Goal: Communication & Community: Answer question/provide support

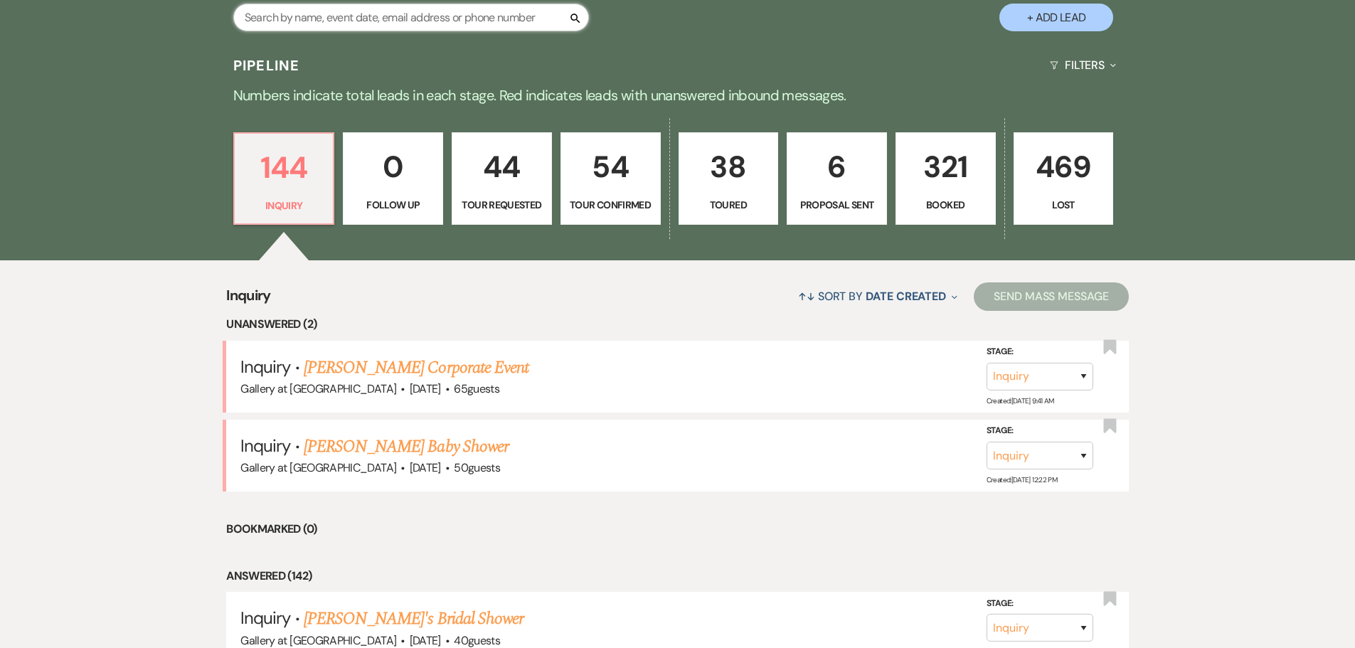
drag, startPoint x: 372, startPoint y: 16, endPoint x: 343, endPoint y: 32, distance: 32.8
click at [372, 16] on input "text" at bounding box center [411, 18] width 356 height 28
click at [431, 9] on input "text" at bounding box center [411, 18] width 356 height 28
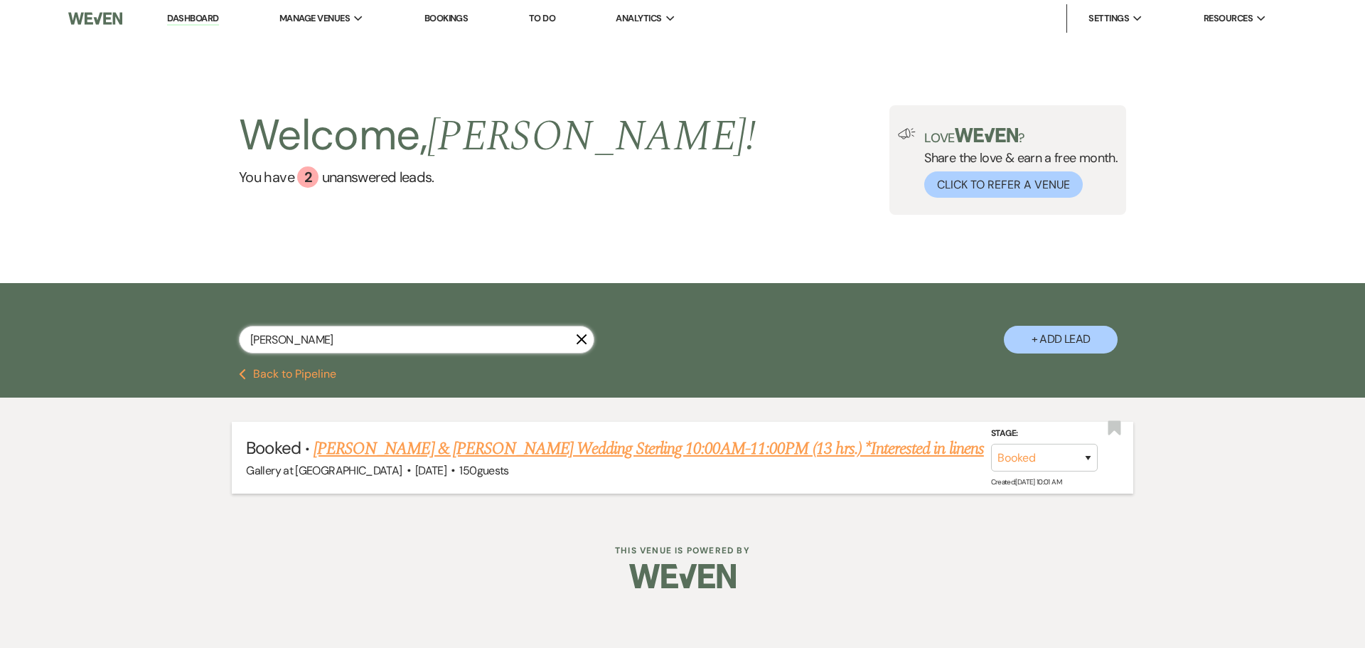
type input "ABIGAIL"
click at [388, 447] on link "Korey Avery & Abigail Engelbracht's Wedding Sterling 10:00AM-11:00PM (13 hrs.) …" at bounding box center [649, 449] width 671 height 26
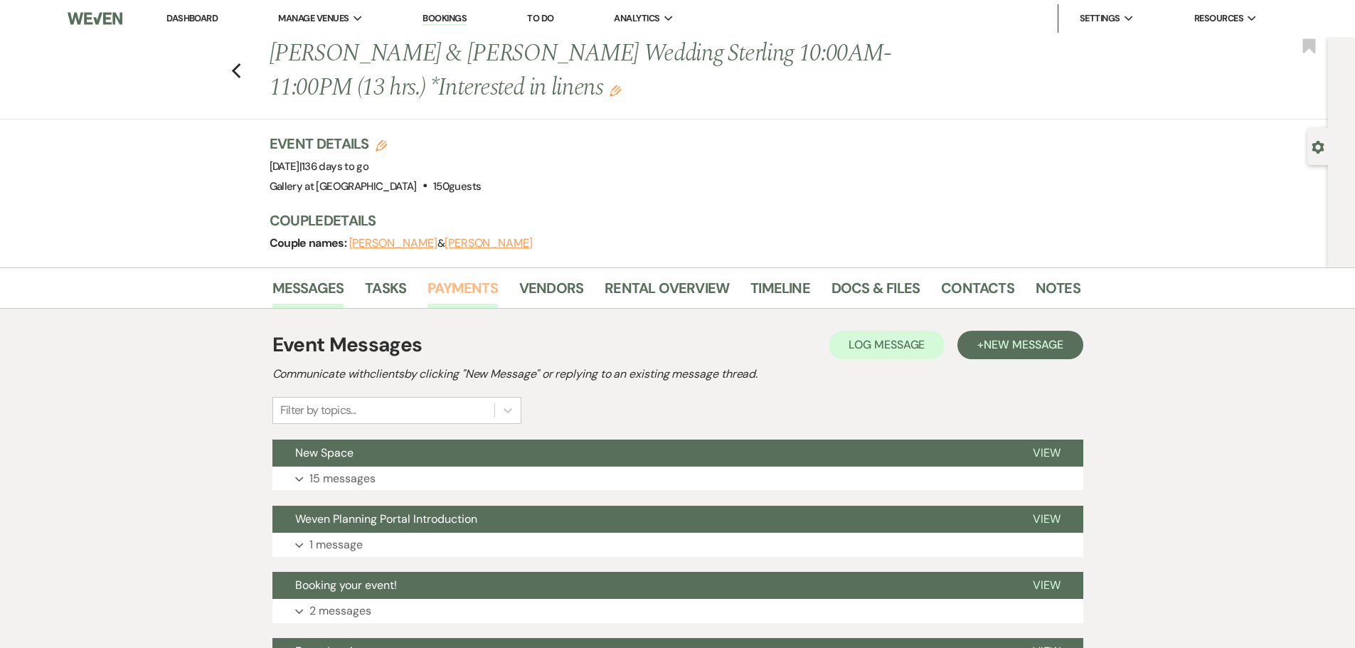
click at [464, 287] on link "Payments" at bounding box center [462, 292] width 70 height 31
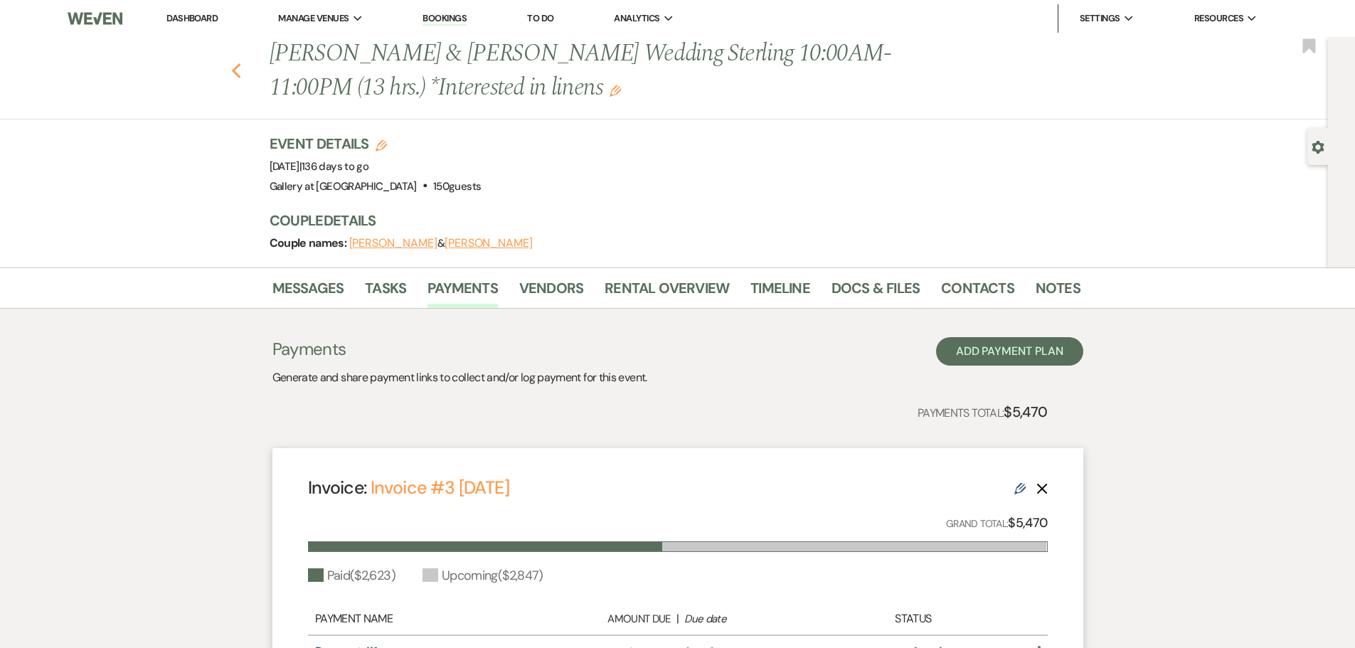
click at [239, 70] on use "button" at bounding box center [235, 71] width 9 height 16
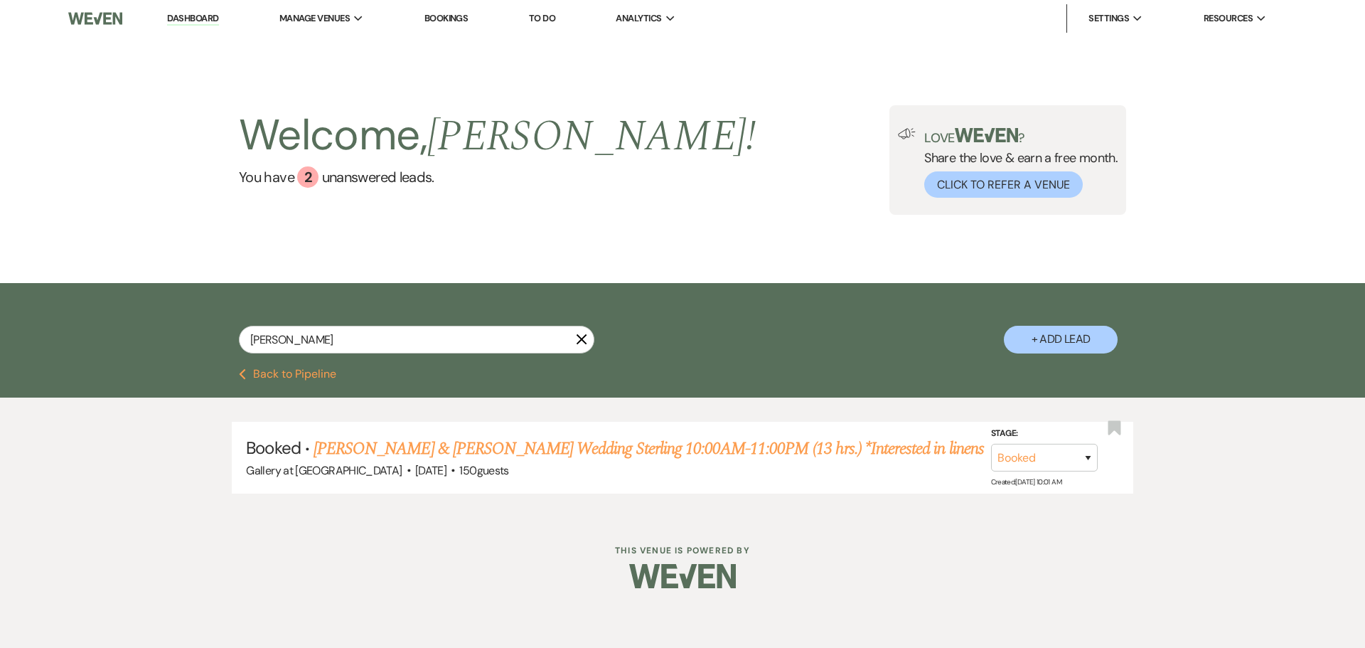
click at [582, 341] on icon "X" at bounding box center [581, 338] width 11 height 11
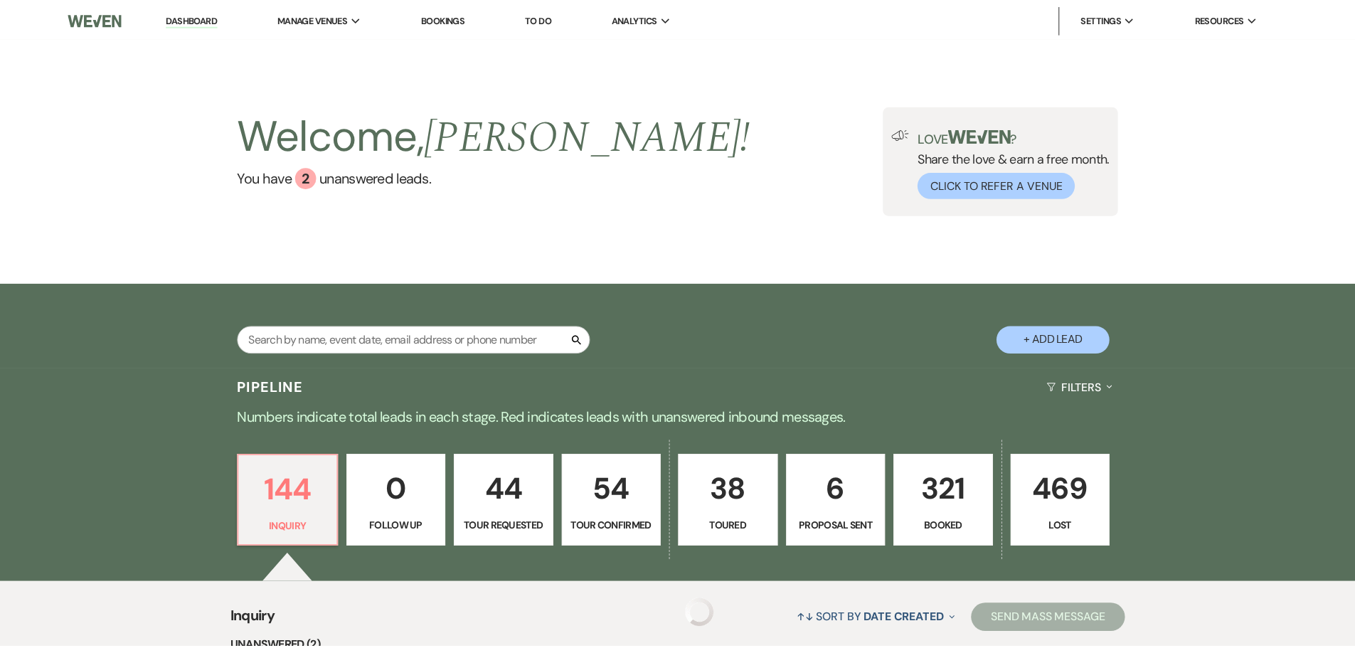
scroll to position [321, 0]
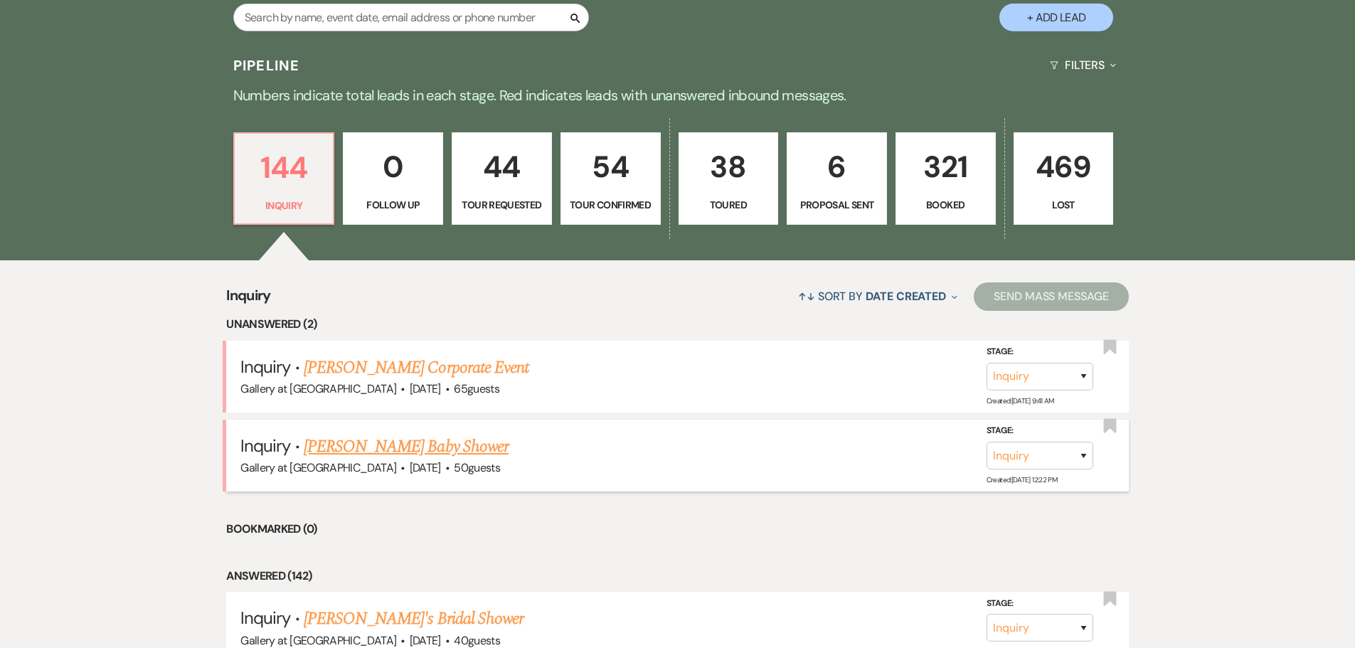
click at [377, 451] on link "[PERSON_NAME] Baby Shower" at bounding box center [406, 447] width 205 height 26
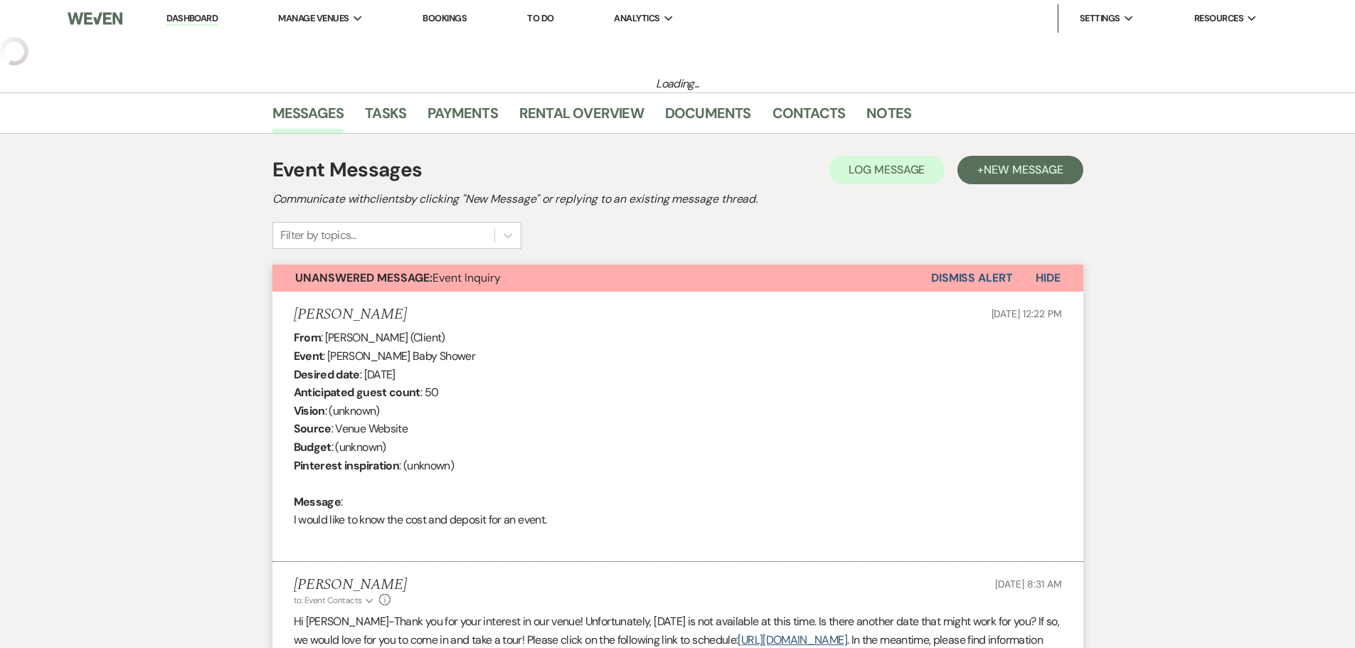
select select "5"
select select "3"
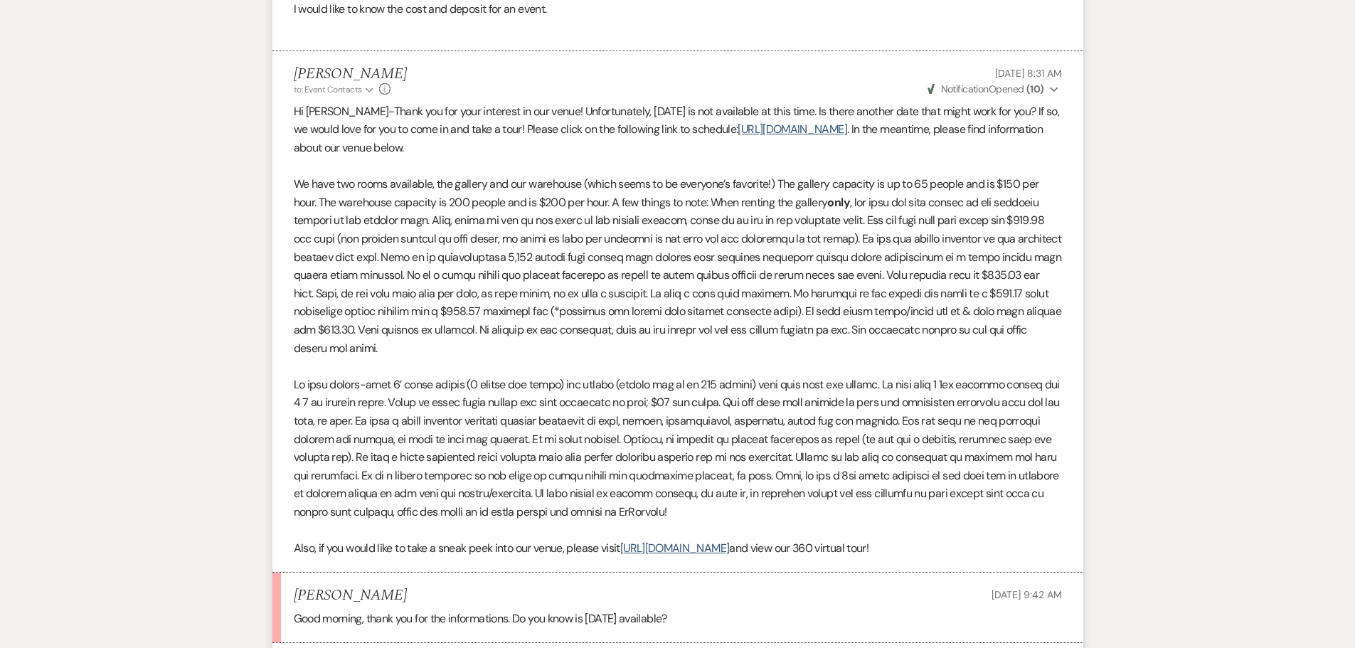
scroll to position [923, 0]
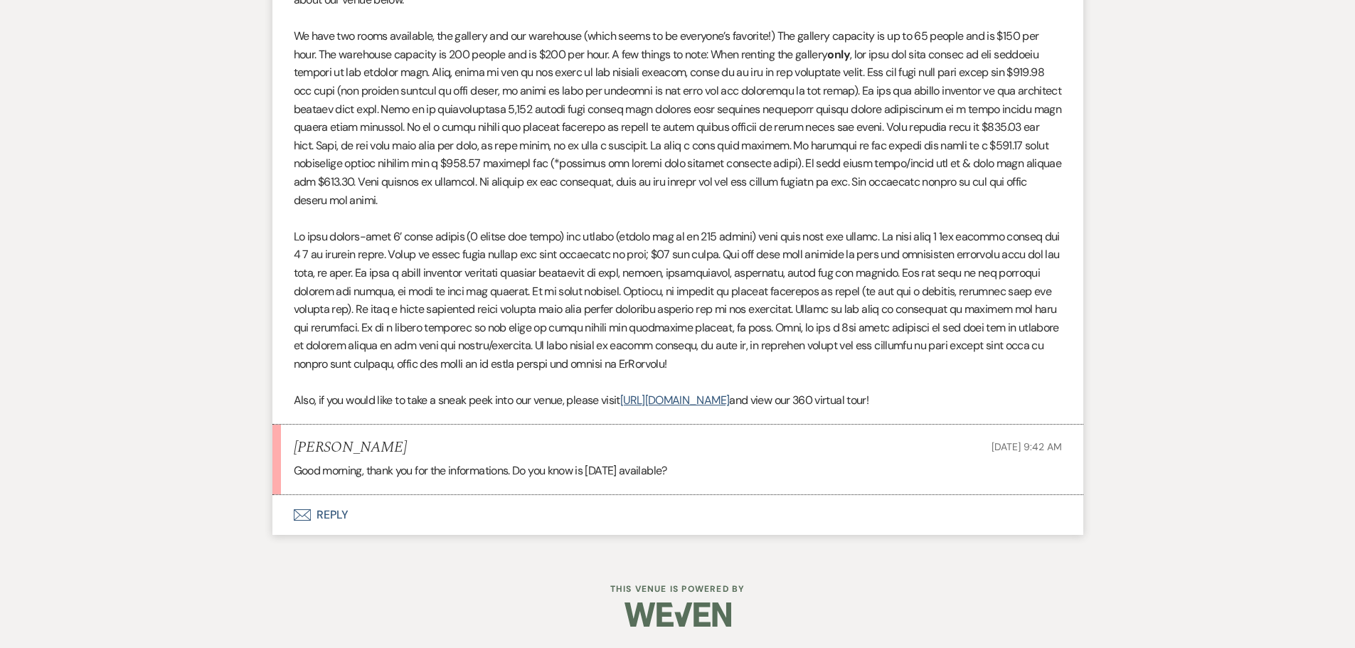
click at [325, 517] on button "Envelope Reply" at bounding box center [677, 515] width 811 height 40
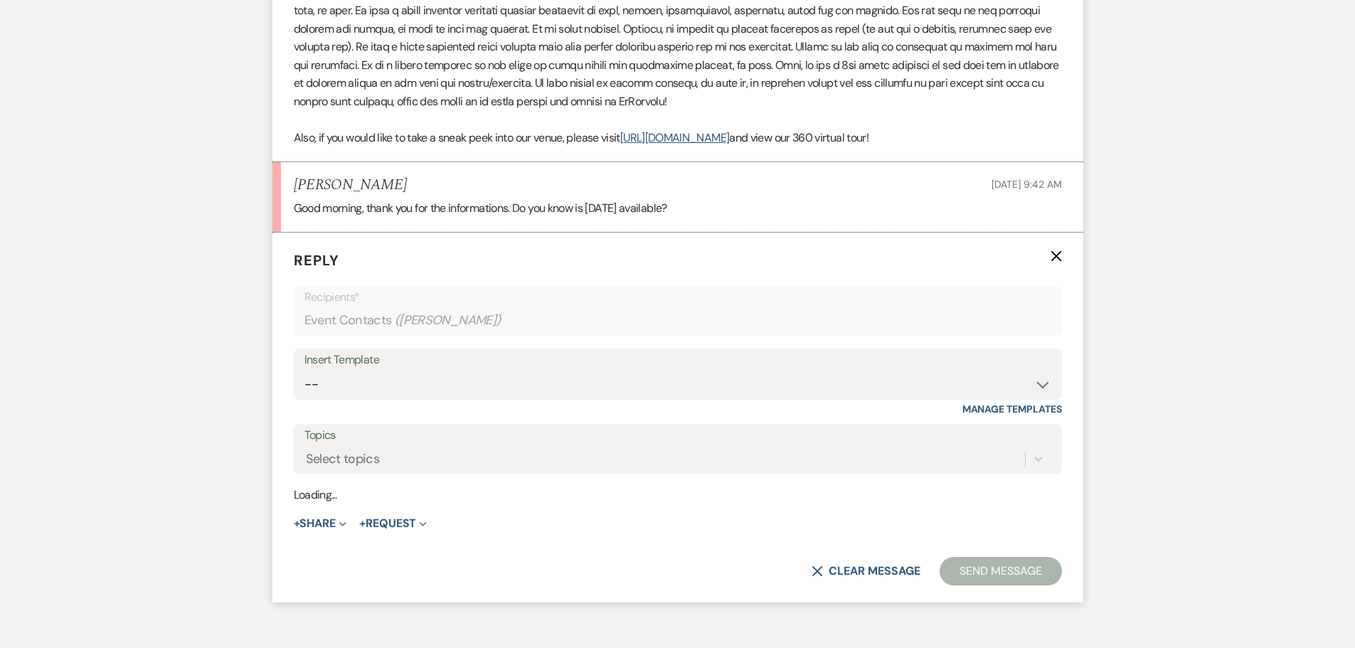
scroll to position [1195, 0]
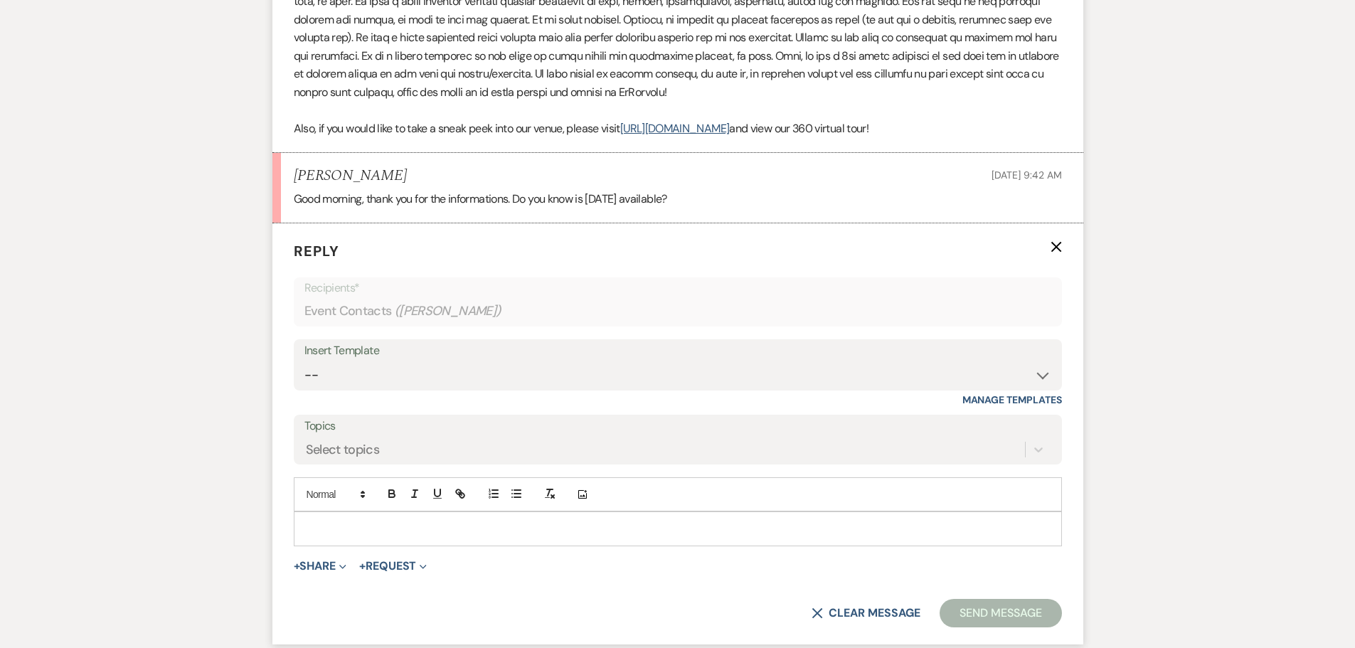
click at [373, 530] on p at bounding box center [677, 528] width 745 height 16
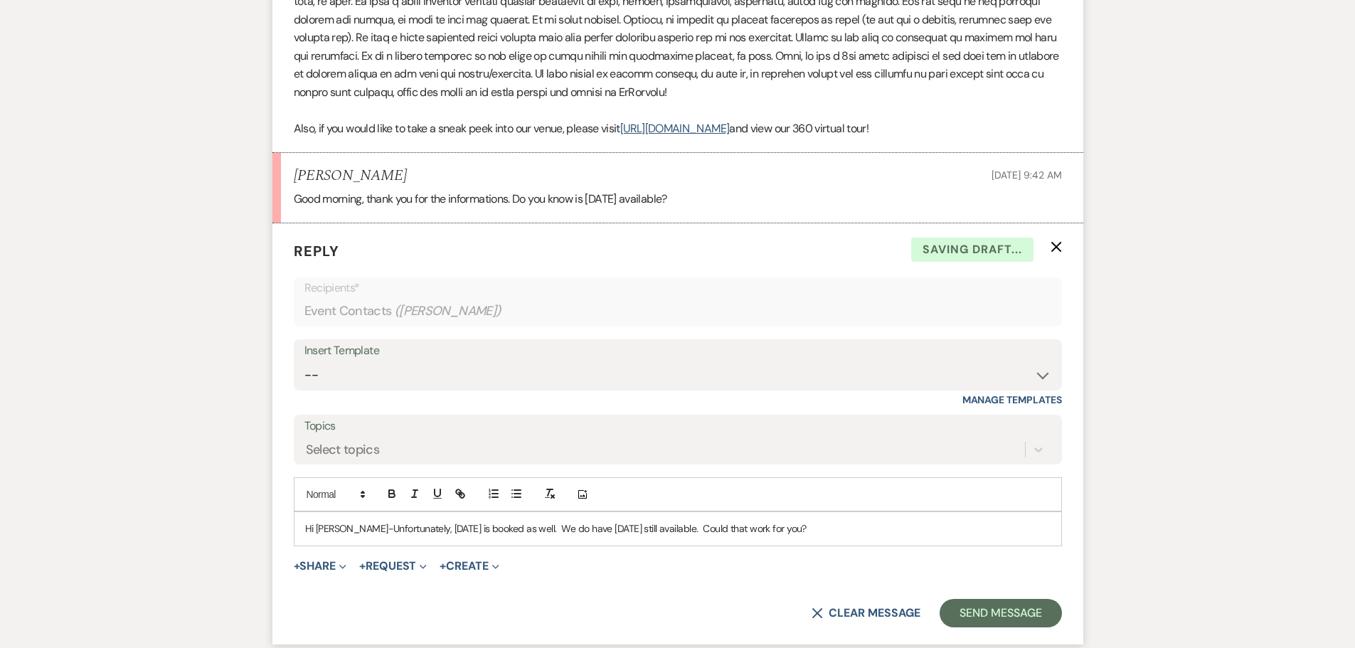
click at [521, 533] on p "Hi [PERSON_NAME]-Unfortunately, [DATE] is booked as well. We do have [DATE] sti…" at bounding box center [677, 528] width 745 height 16
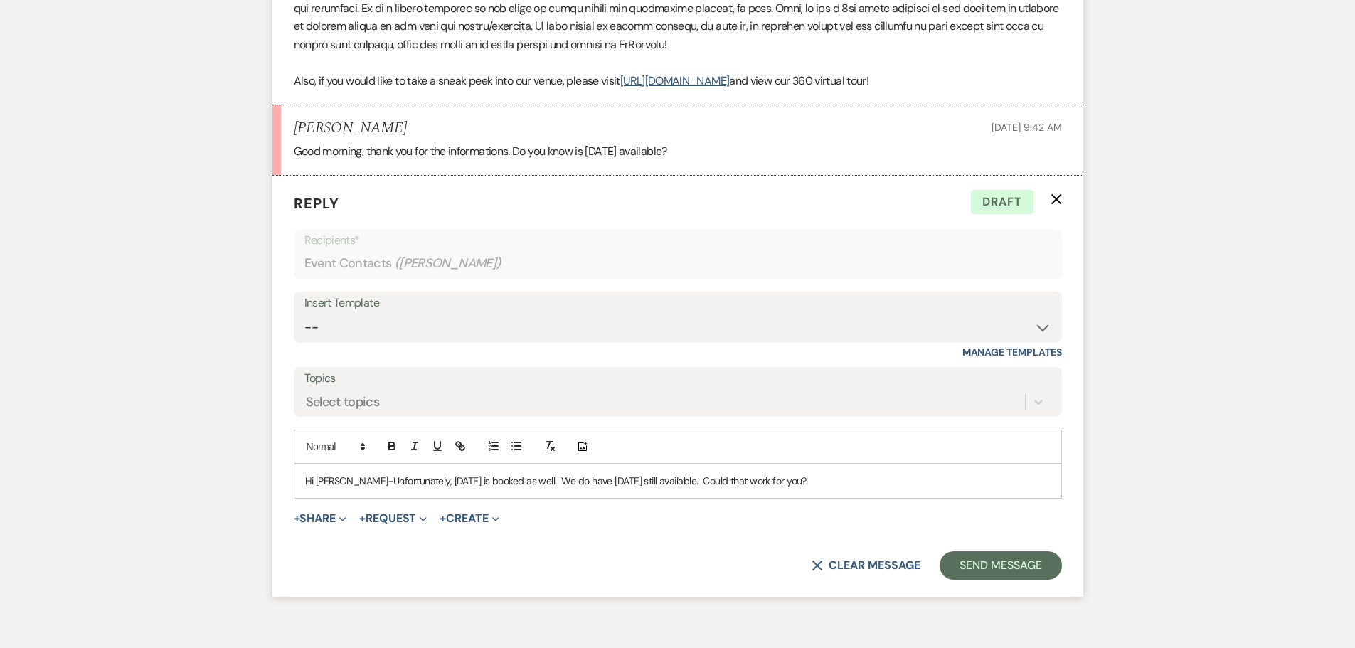
scroll to position [1266, 0]
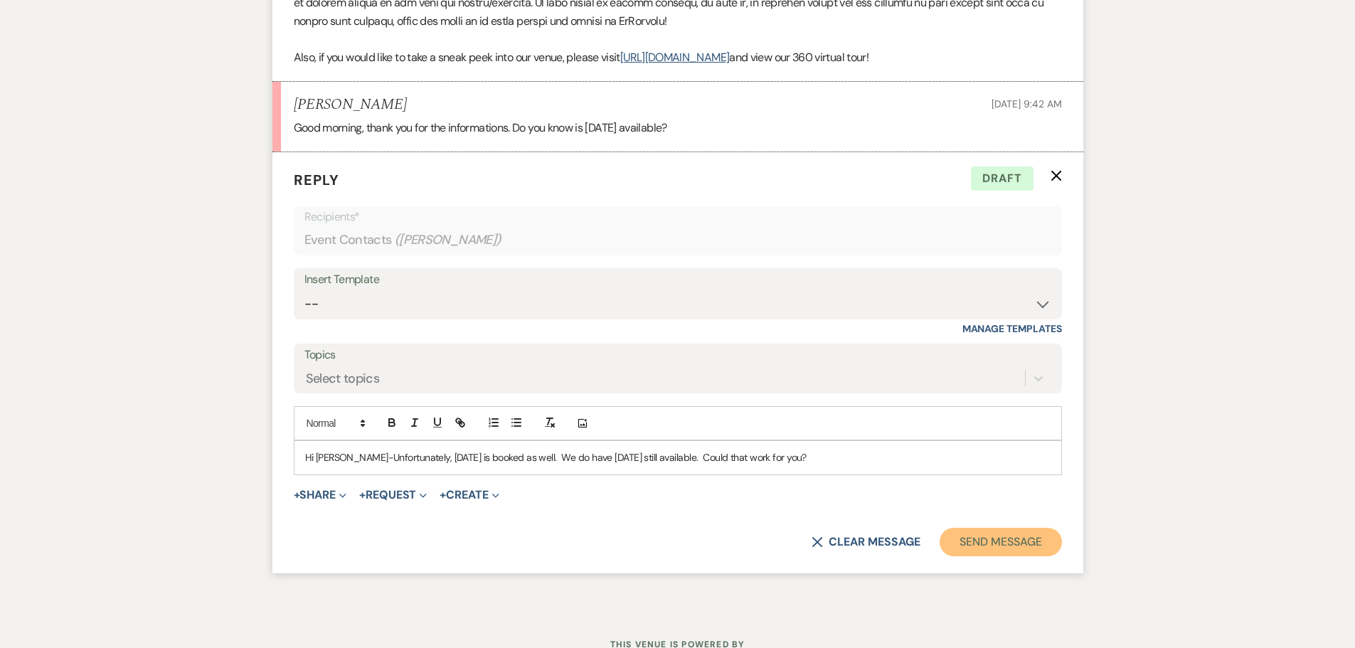
click at [980, 535] on button "Send Message" at bounding box center [1000, 542] width 122 height 28
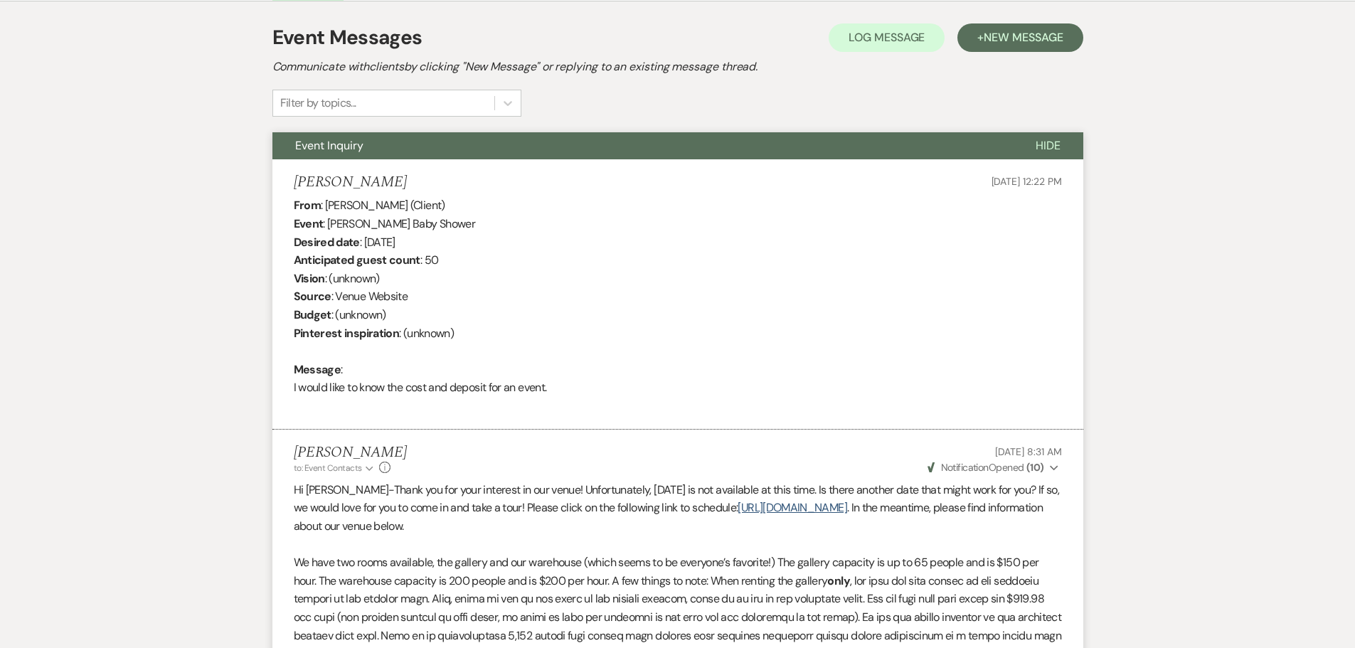
scroll to position [0, 0]
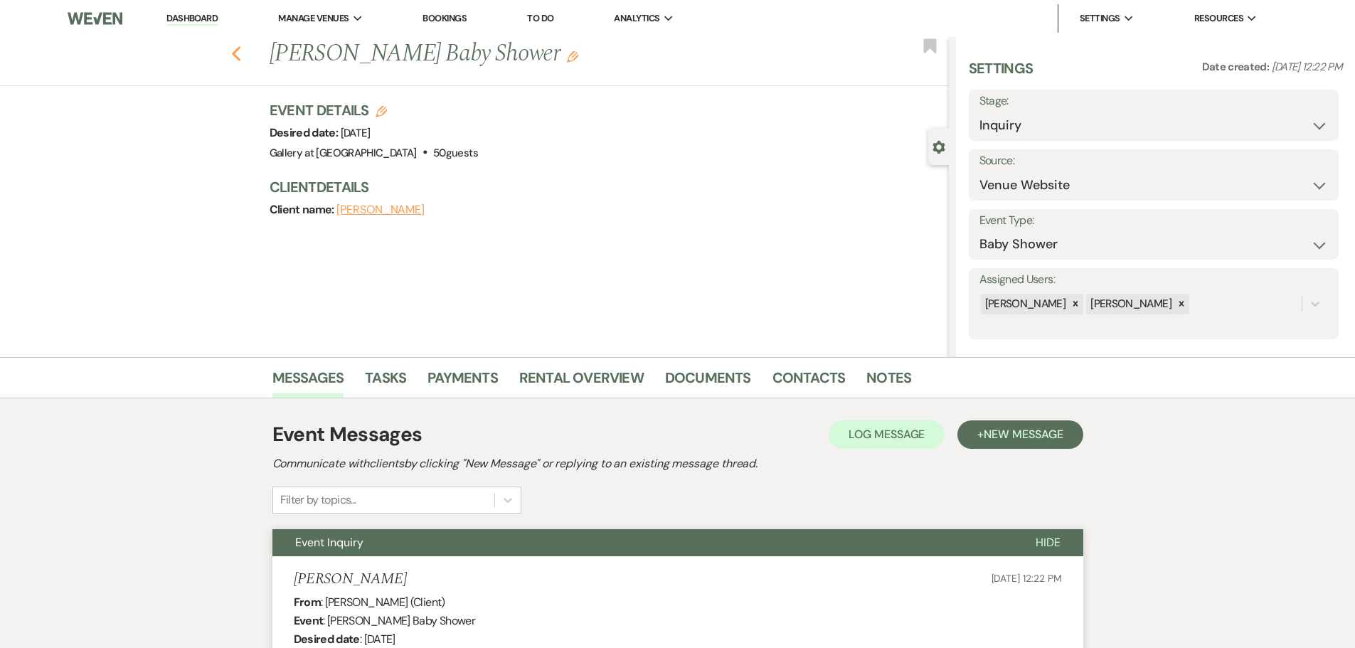
click at [242, 60] on icon "Previous" at bounding box center [236, 54] width 11 height 17
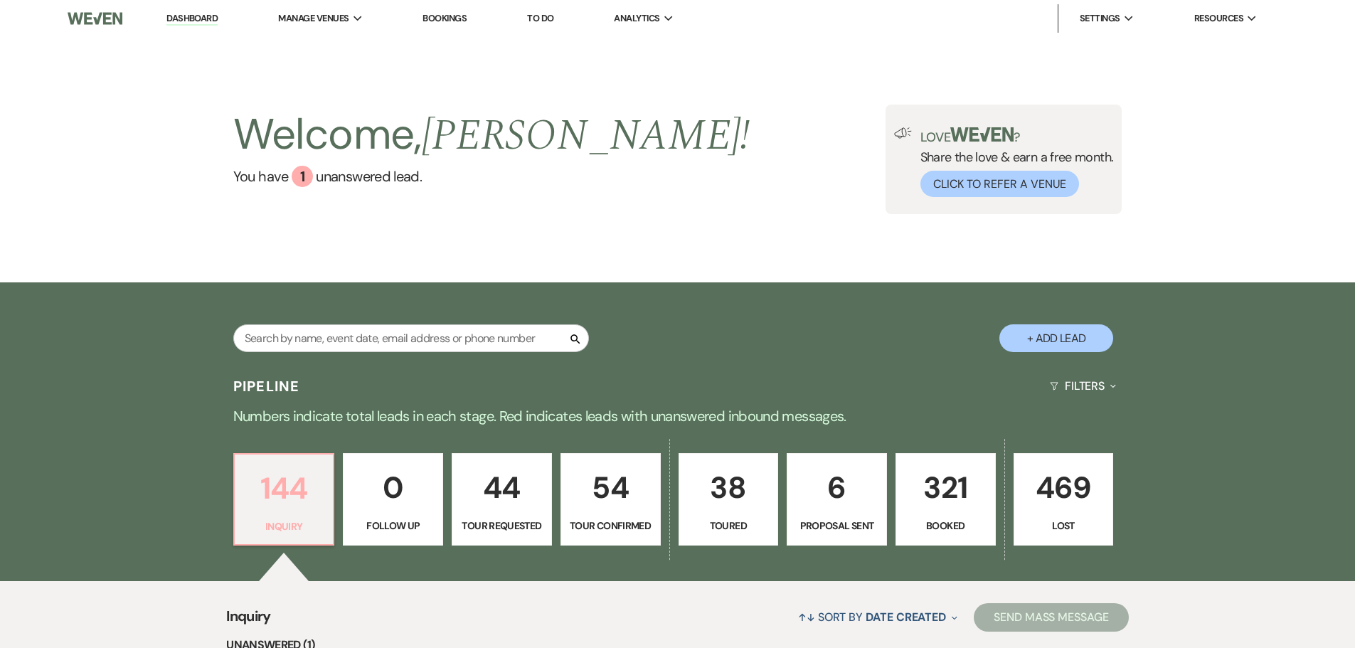
click at [300, 501] on p "144" at bounding box center [284, 488] width 82 height 48
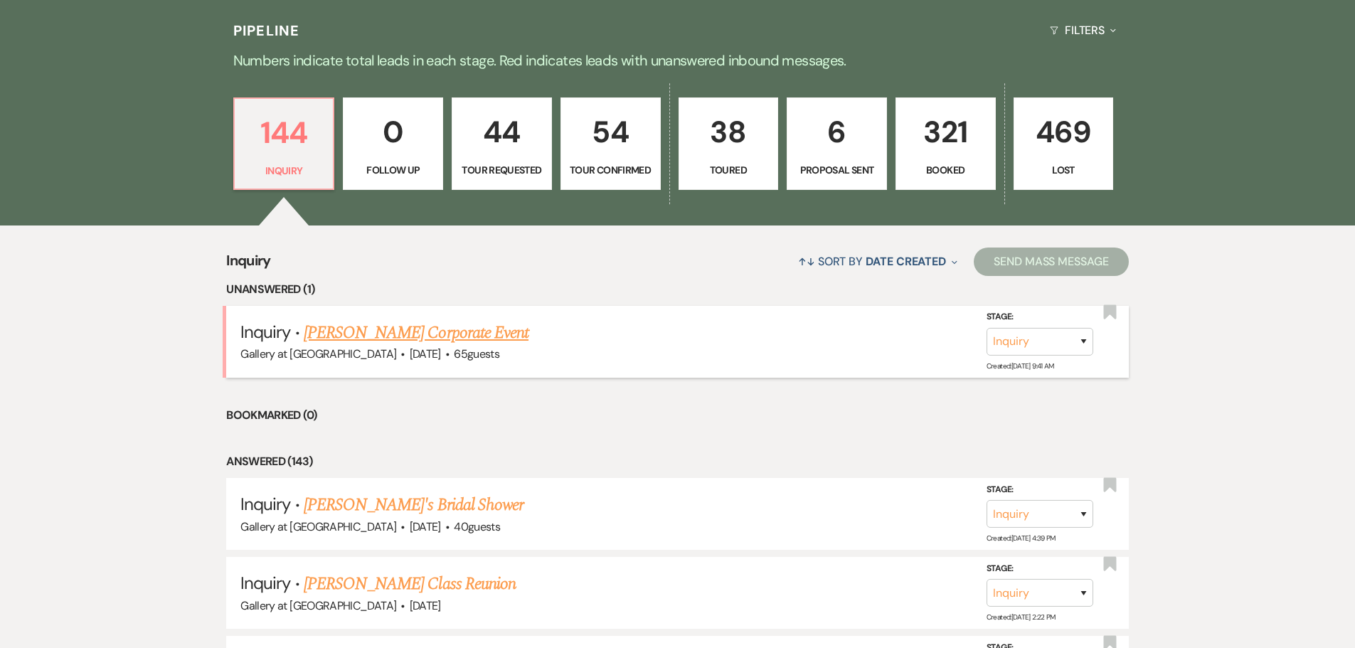
click at [365, 333] on link "[PERSON_NAME] Corporate Event" at bounding box center [416, 333] width 225 height 26
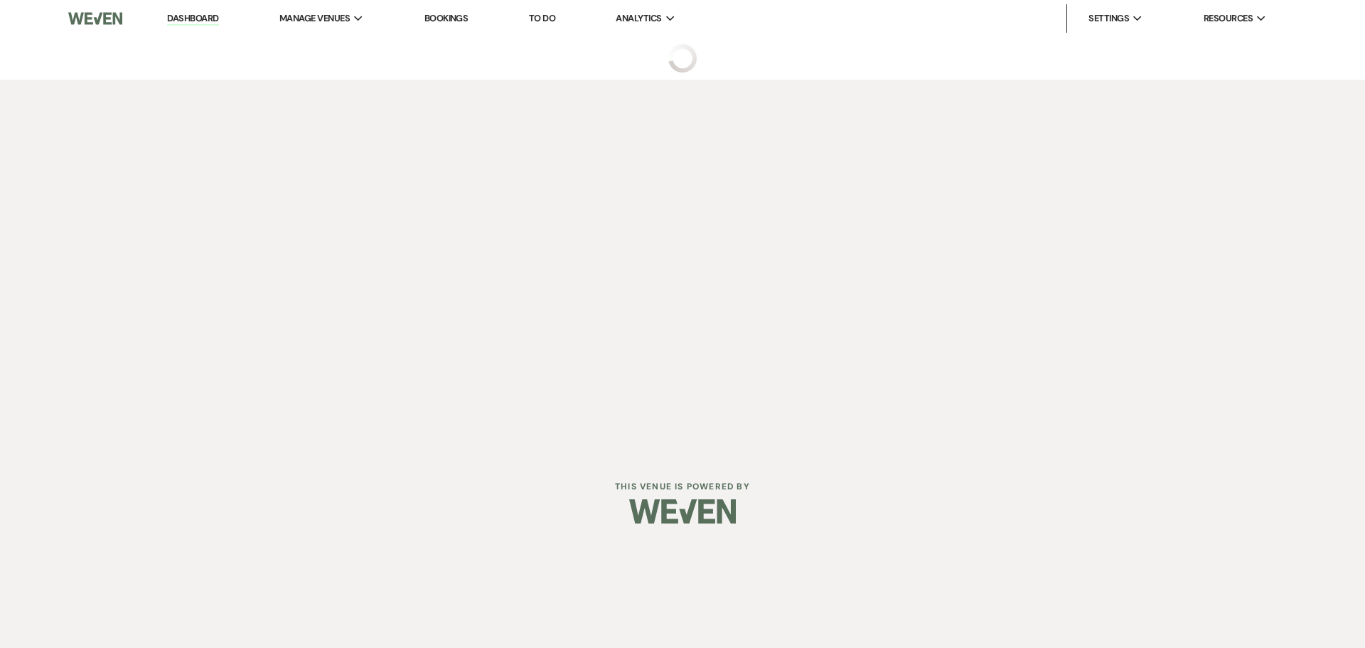
select select "5"
select select "9"
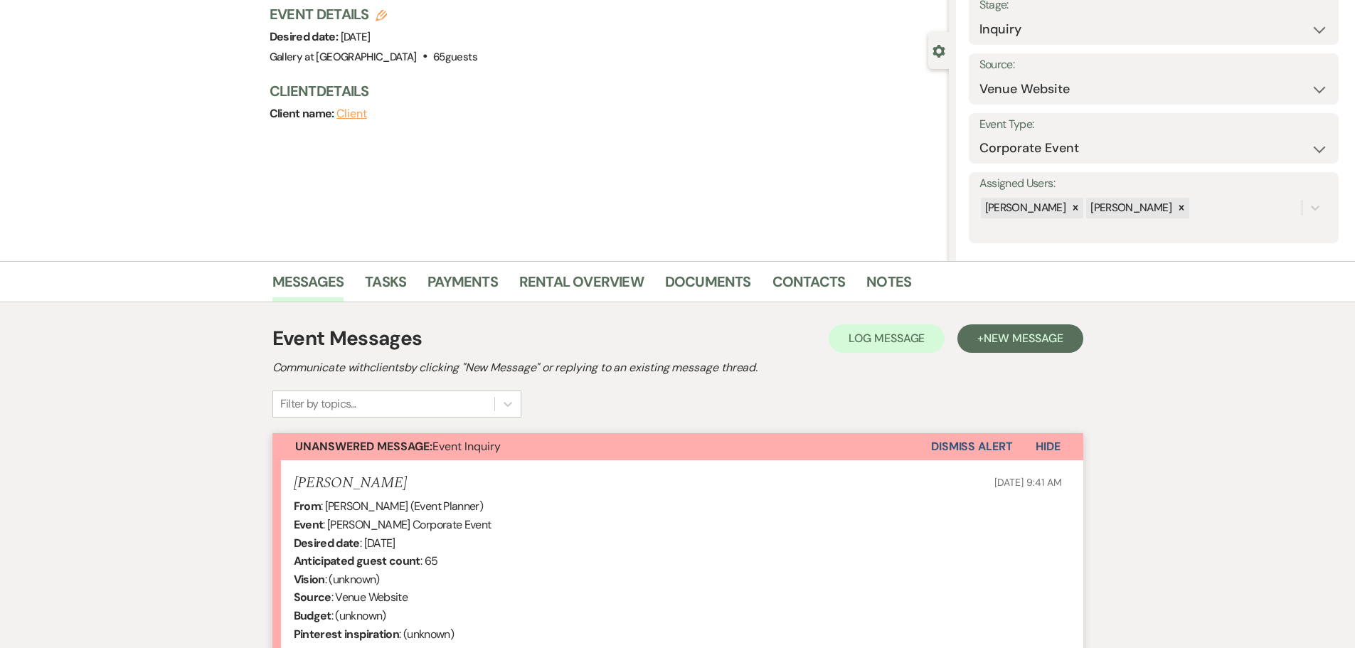
scroll to position [331, 0]
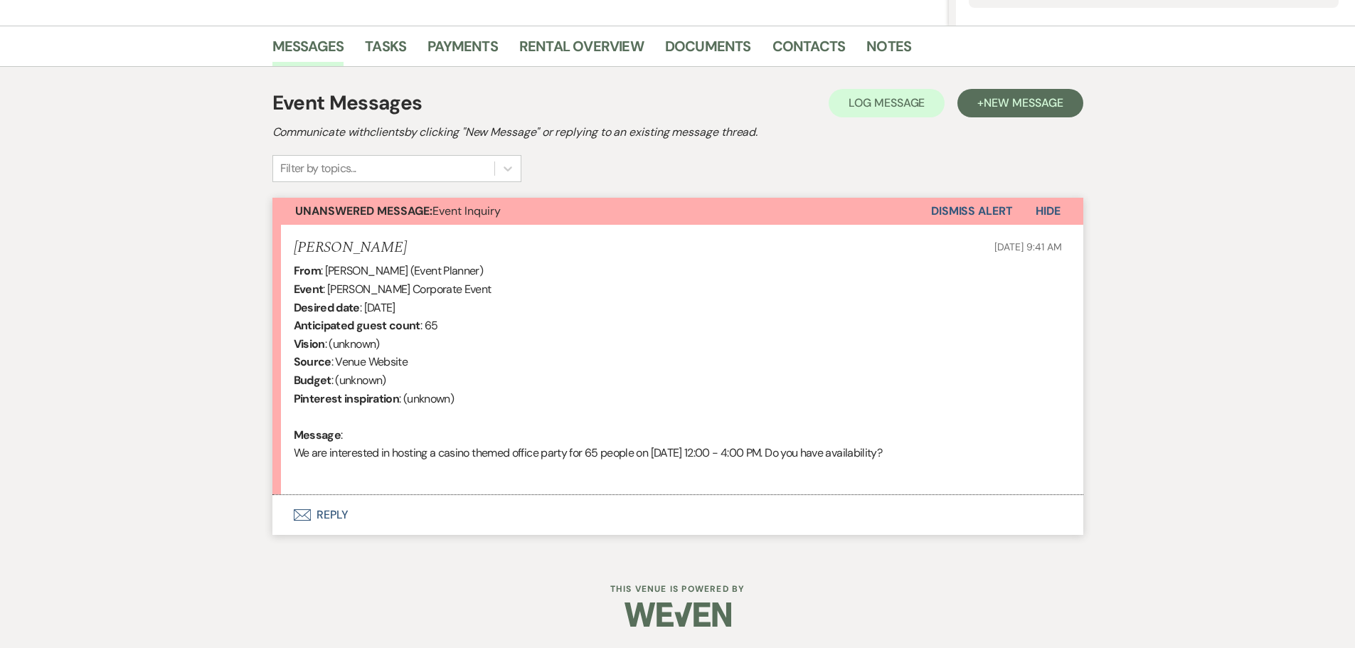
click at [328, 513] on button "Envelope Reply" at bounding box center [677, 515] width 811 height 40
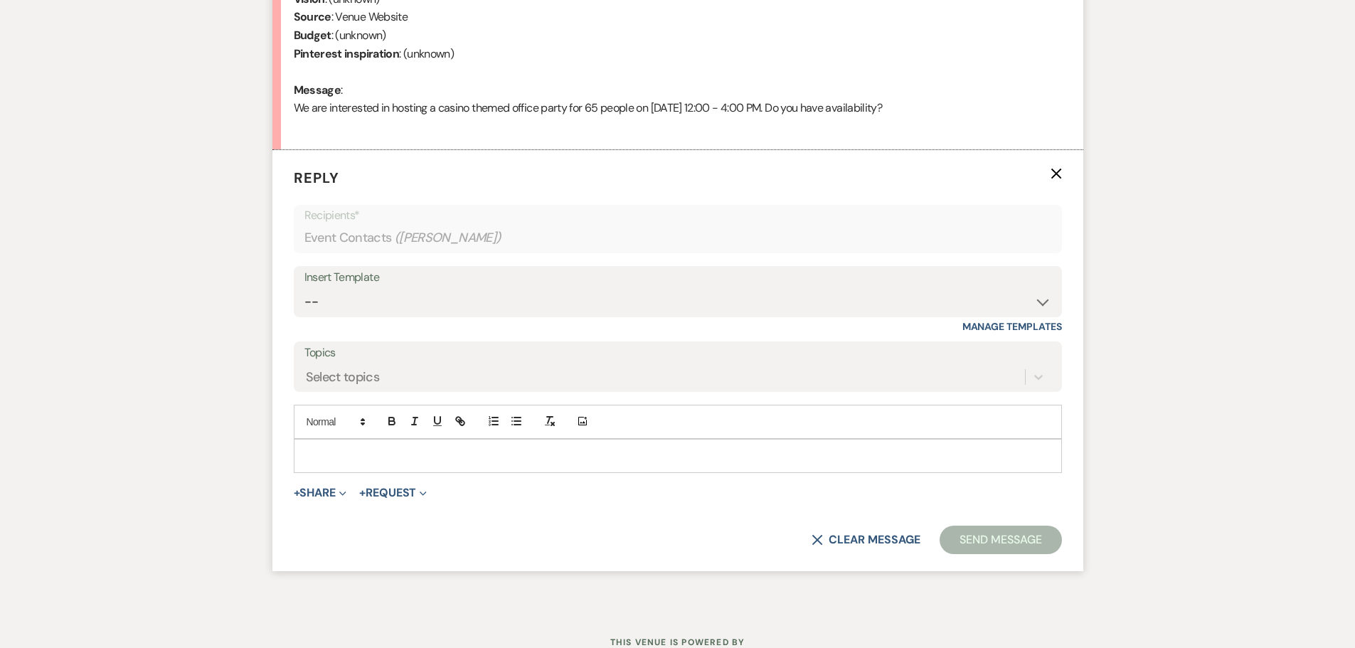
scroll to position [713, 0]
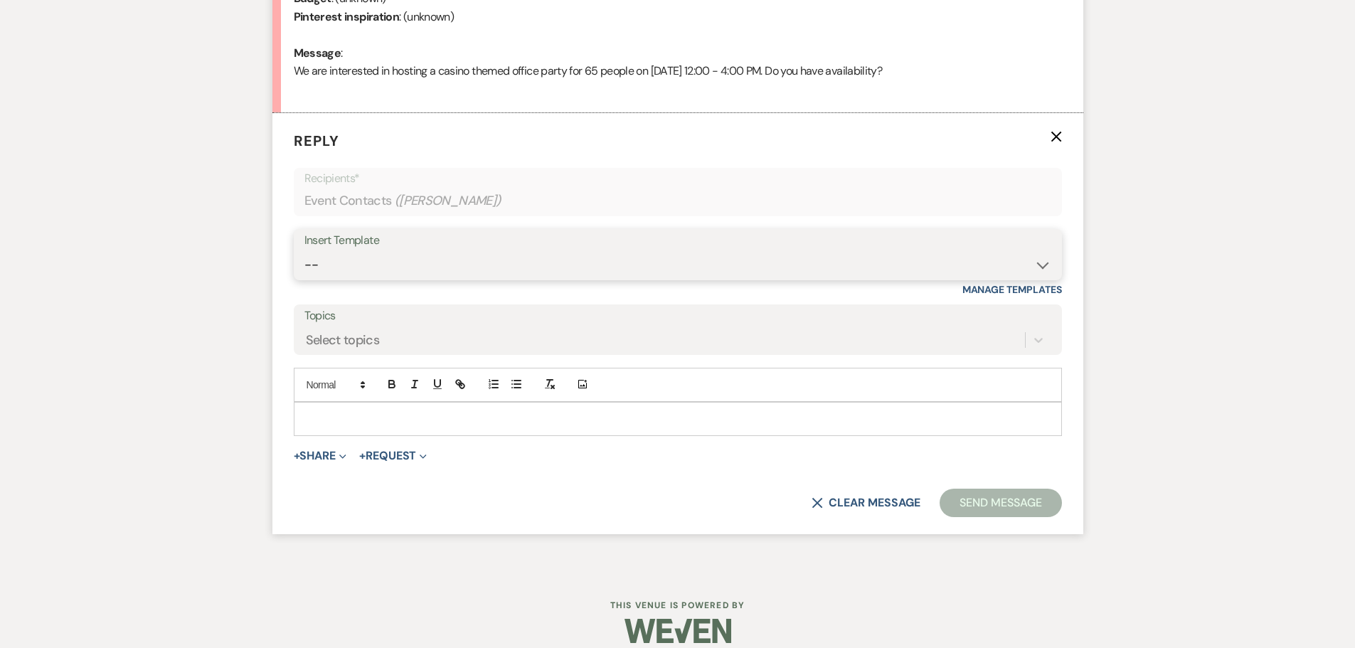
click at [412, 264] on select "-- Initial Inquiry Response-DATE IS AVAILABLE Initial Inquiry Response-DATE NOT…" at bounding box center [677, 265] width 747 height 28
select select "2560"
click at [304, 251] on select "-- Initial Inquiry Response-DATE IS AVAILABLE Initial Inquiry Response-DATE NOT…" at bounding box center [677, 265] width 747 height 28
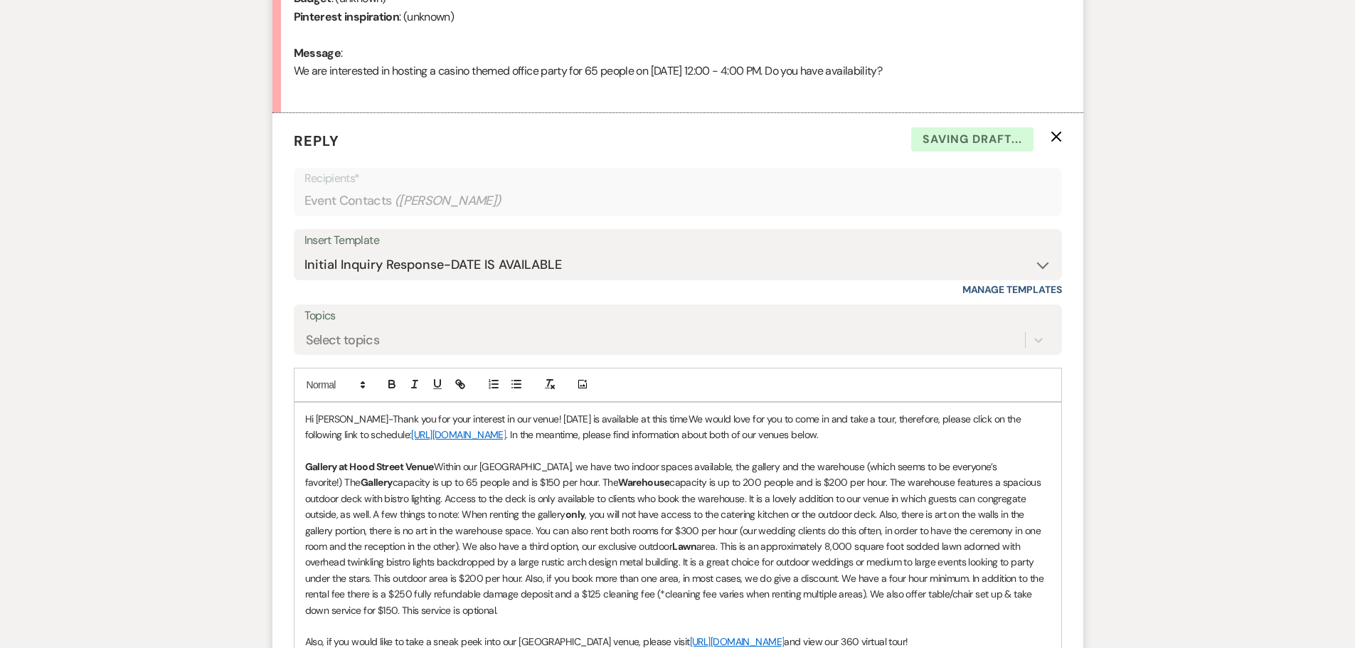
click at [520, 417] on p "Hi [PERSON_NAME]-Thank you for your interest in our venue! [DATE] is available …" at bounding box center [677, 427] width 745 height 32
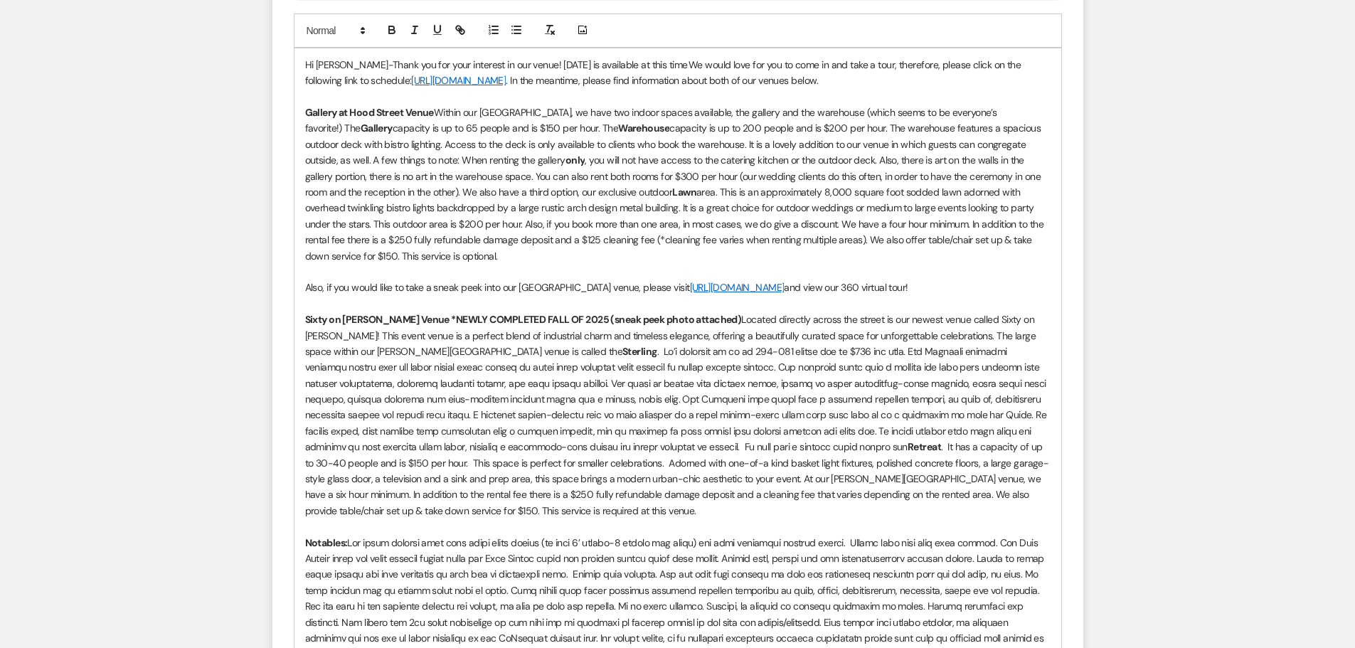
scroll to position [1282, 0]
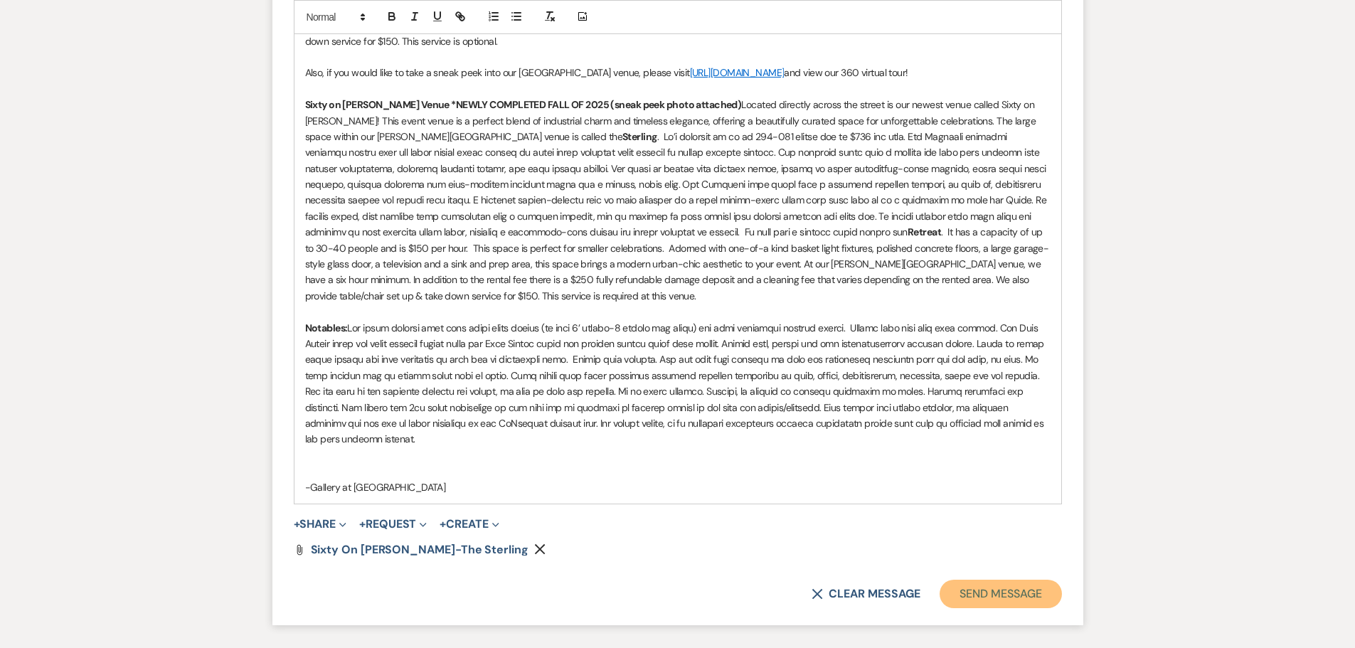
click at [981, 579] on button "Send Message" at bounding box center [1000, 593] width 122 height 28
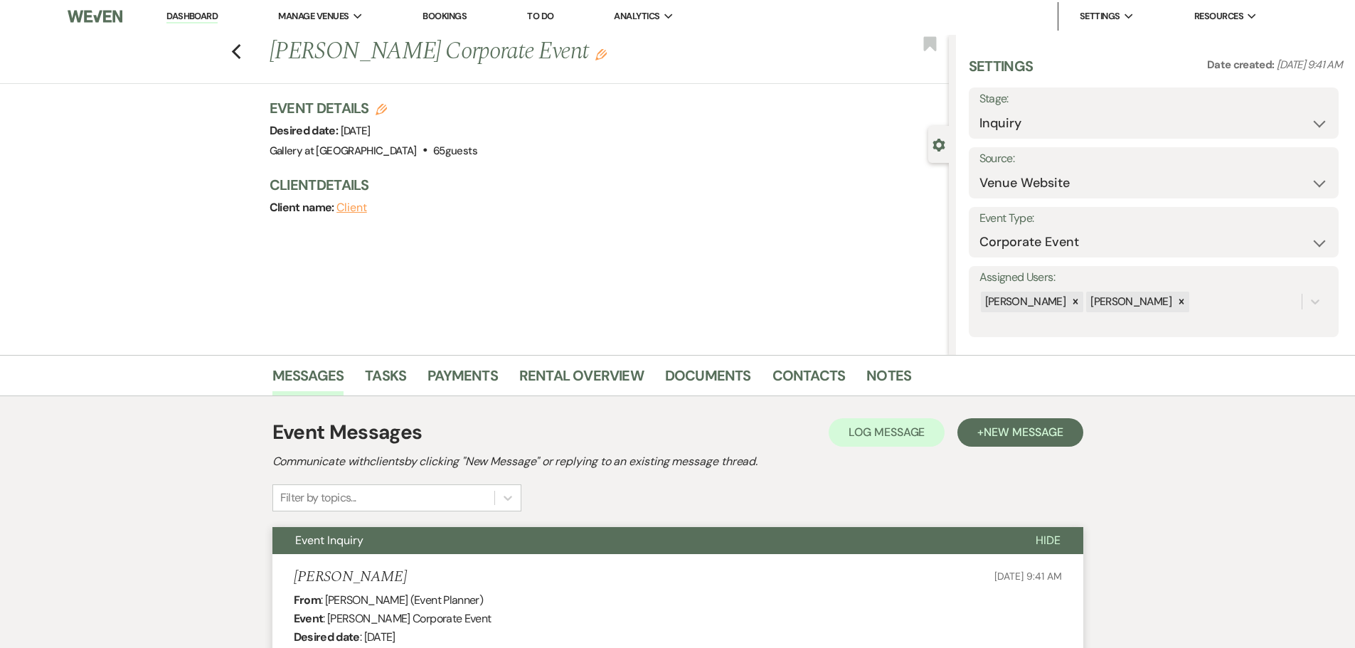
scroll to position [0, 0]
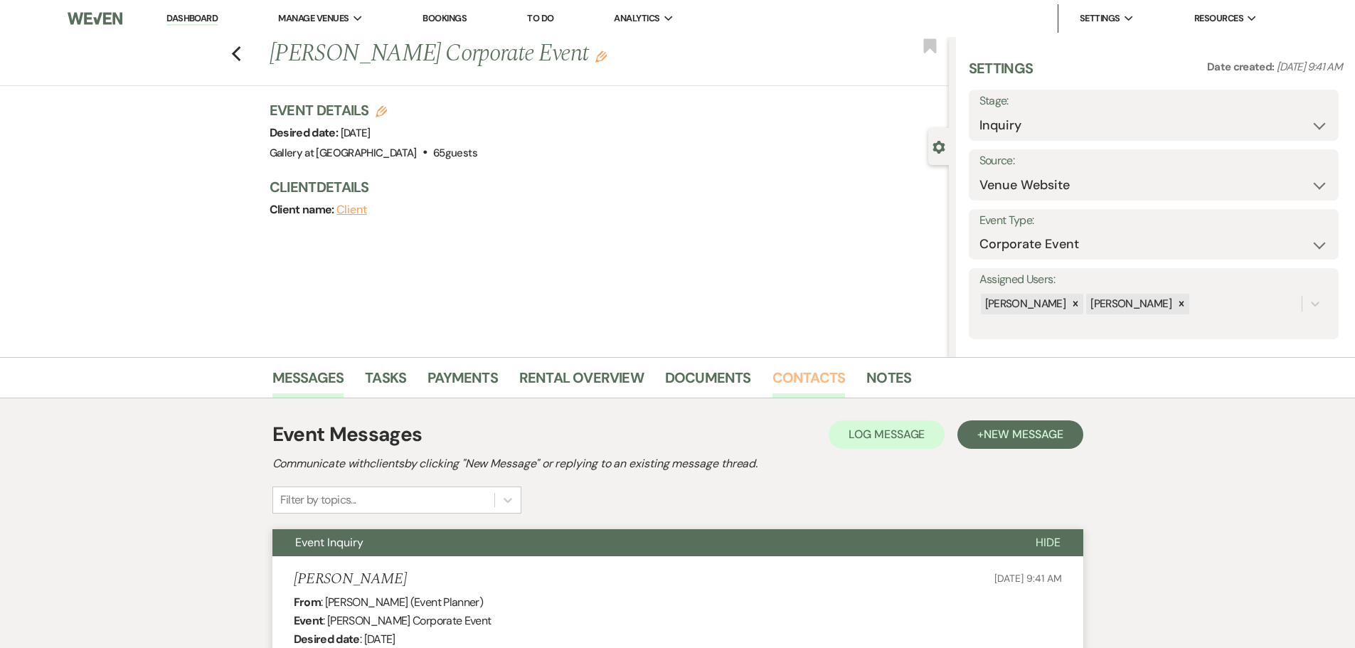
click at [801, 379] on link "Contacts" at bounding box center [808, 381] width 73 height 31
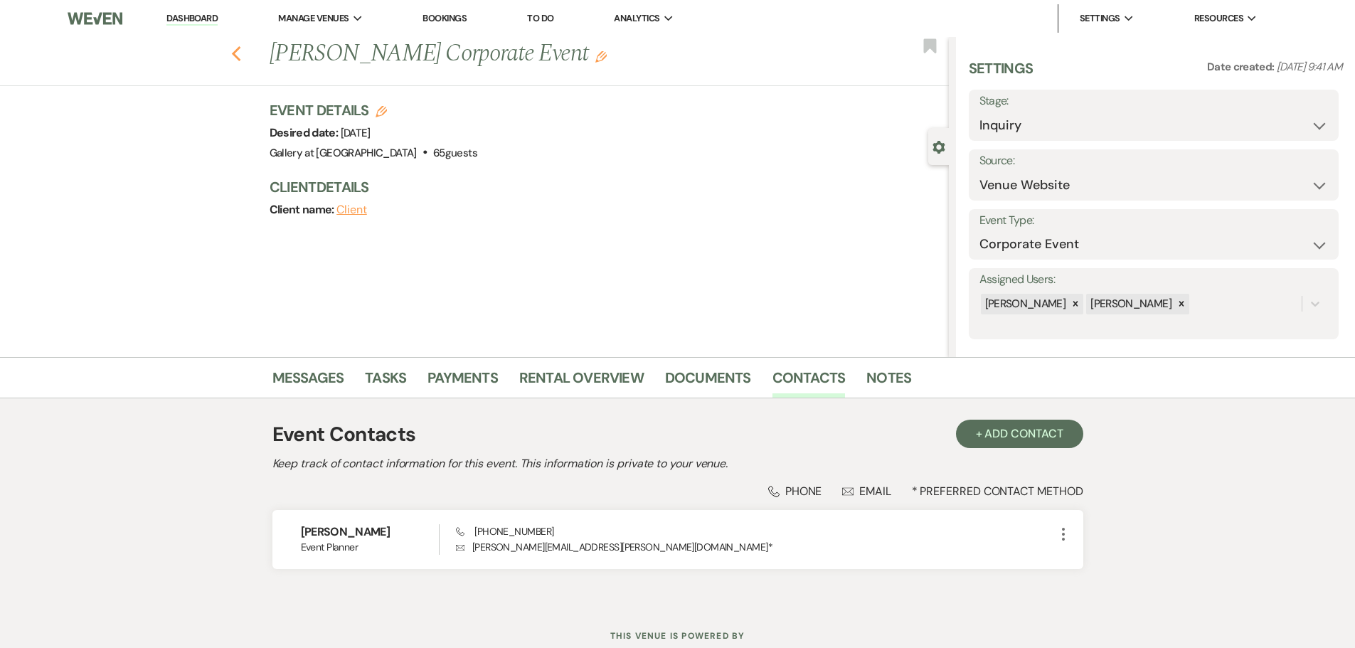
click at [240, 59] on icon "Previous" at bounding box center [236, 54] width 11 height 17
